Goal: Task Accomplishment & Management: Manage account settings

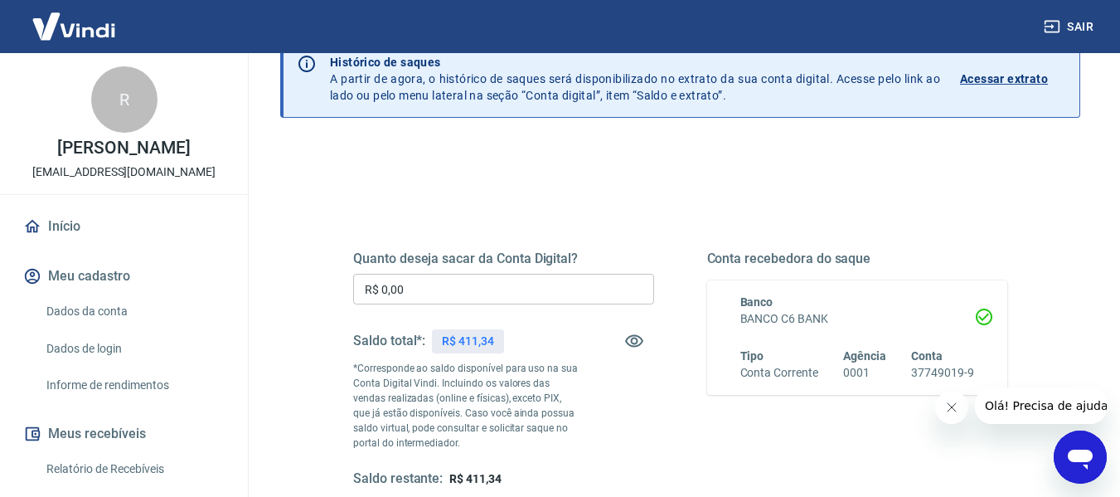
scroll to position [166, 0]
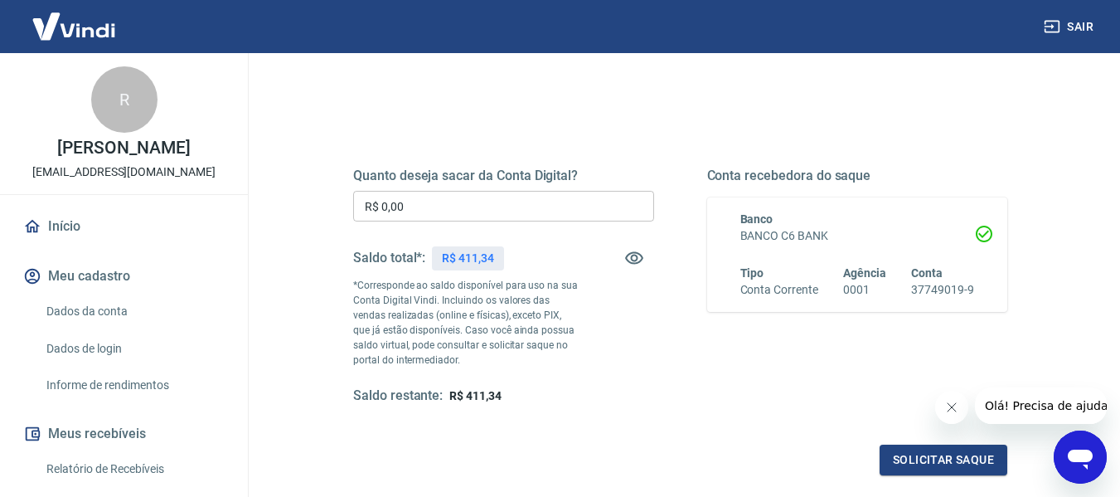
click at [491, 216] on input "R$ 0,00" at bounding box center [503, 206] width 301 height 31
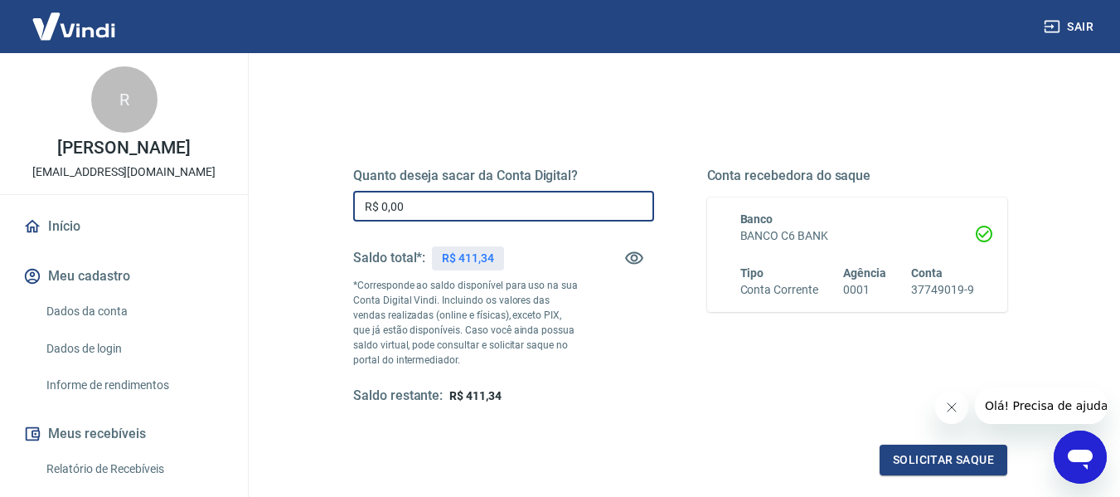
type input "R$ 0,00"
